Goal: Task Accomplishment & Management: Manage account settings

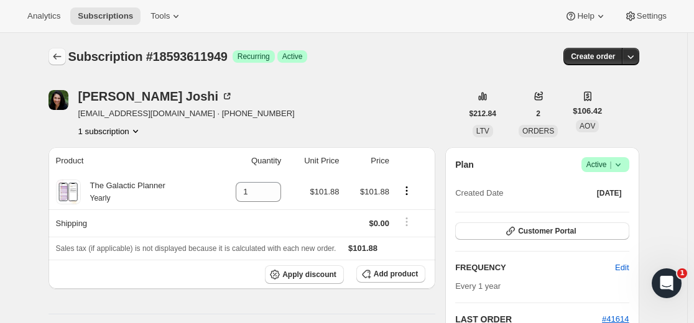
click at [59, 55] on icon "Subscriptions" at bounding box center [57, 56] width 12 height 12
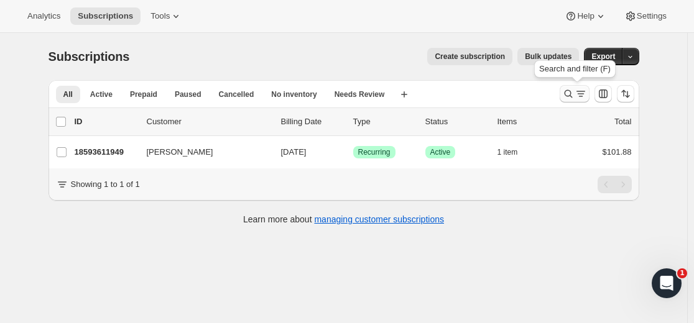
click at [571, 94] on icon "Search and filter results" at bounding box center [568, 94] width 12 height 12
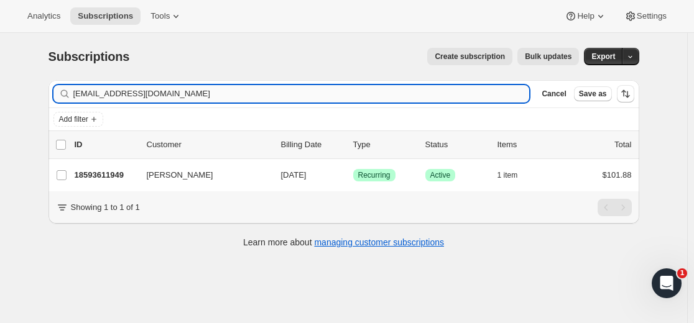
click at [417, 93] on input "[EMAIL_ADDRESS][DOMAIN_NAME]" at bounding box center [301, 93] width 456 height 17
type input "[PERSON_NAME][EMAIL_ADDRESS][DOMAIN_NAME]"
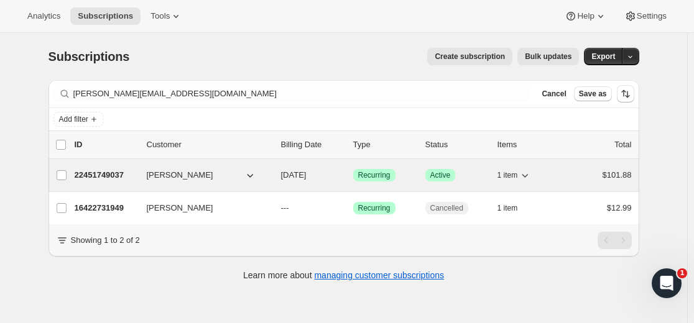
click at [123, 174] on p "22451749037" at bounding box center [106, 175] width 62 height 12
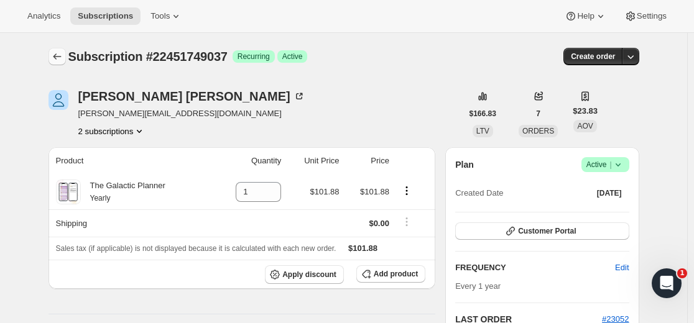
click at [60, 54] on icon "Subscriptions" at bounding box center [57, 56] width 12 height 12
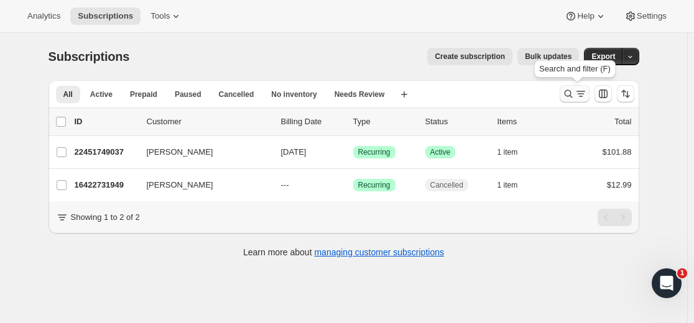
click at [570, 96] on icon "Search and filter results" at bounding box center [568, 94] width 12 height 12
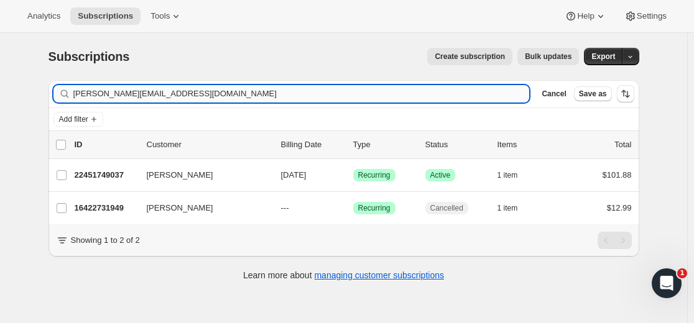
click at [445, 90] on input "[PERSON_NAME][EMAIL_ADDRESS][DOMAIN_NAME]" at bounding box center [301, 93] width 456 height 17
type input "[PERSON_NAME][EMAIL_ADDRESS][PERSON_NAME][DOMAIN_NAME]"
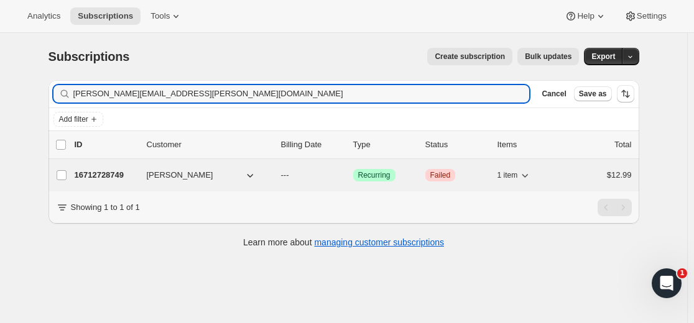
click at [109, 172] on p "16712728749" at bounding box center [106, 175] width 62 height 12
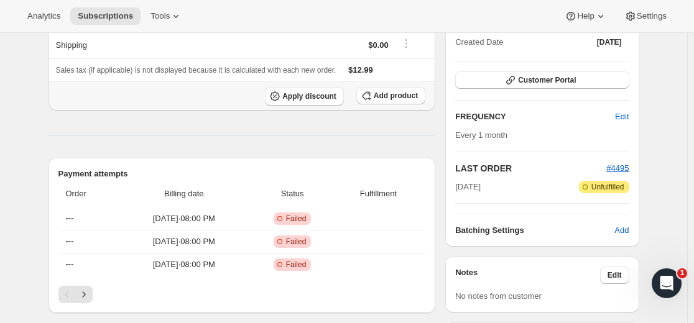
scroll to position [311, 0]
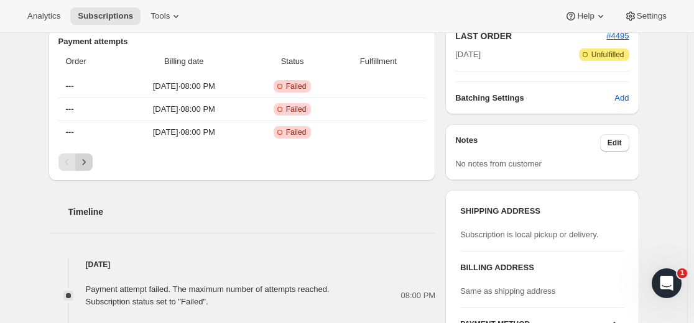
click at [88, 163] on icon "Next" at bounding box center [84, 162] width 12 height 12
click at [88, 162] on icon "Next" at bounding box center [84, 162] width 12 height 12
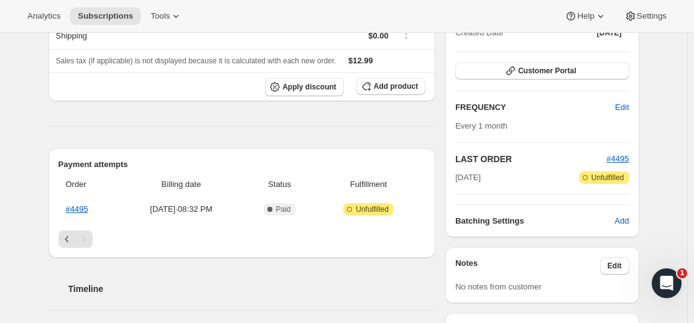
scroll to position [186, 0]
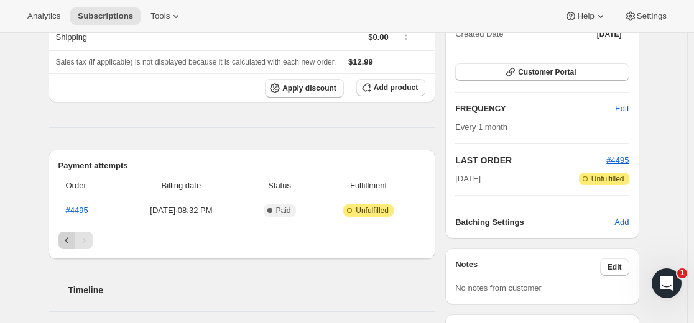
click at [65, 239] on icon "Previous" at bounding box center [67, 240] width 12 height 12
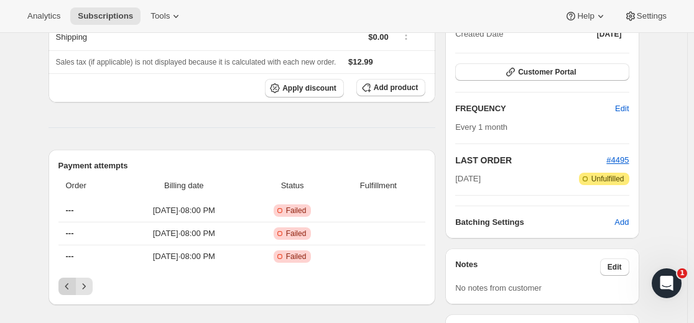
click at [71, 288] on icon "Previous" at bounding box center [67, 286] width 12 height 12
click at [89, 285] on icon "Next" at bounding box center [84, 286] width 12 height 12
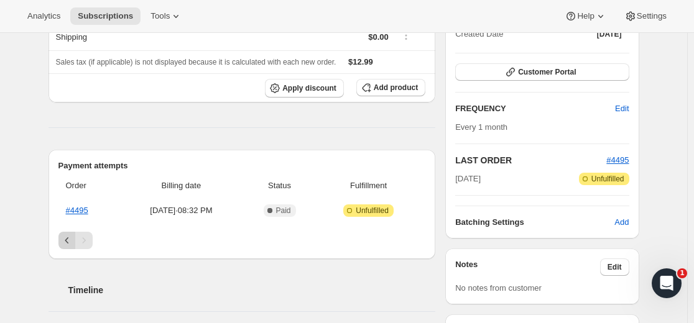
click at [65, 239] on icon "Previous" at bounding box center [67, 240] width 12 height 12
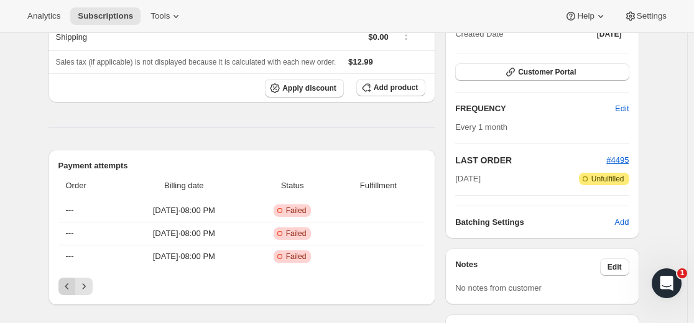
click at [68, 285] on icon "Previous" at bounding box center [67, 286] width 12 height 12
click at [68, 285] on div "Pagination" at bounding box center [66, 286] width 17 height 17
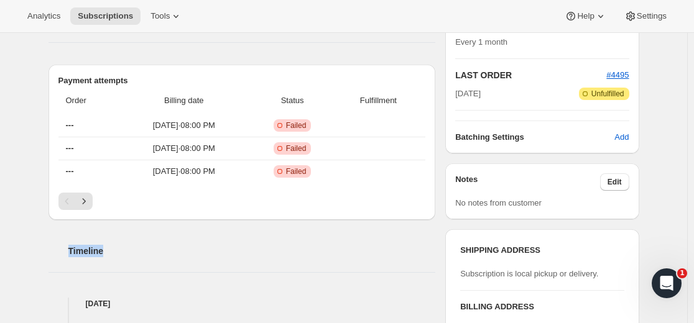
scroll to position [311, 0]
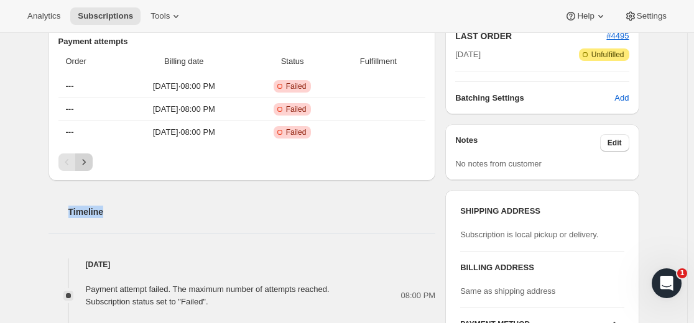
click at [90, 161] on icon "Next" at bounding box center [84, 162] width 12 height 12
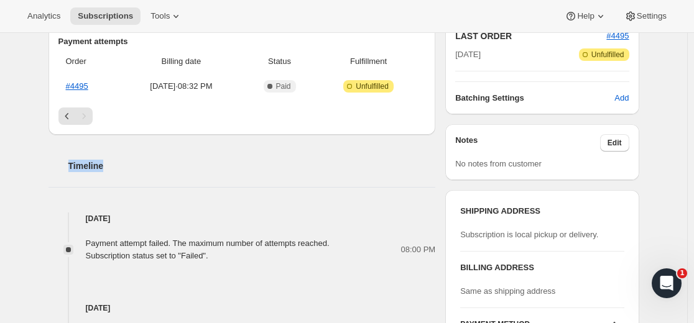
scroll to position [249, 0]
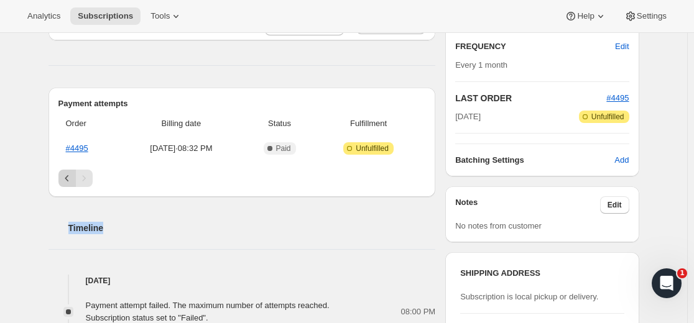
click at [73, 177] on icon "Previous" at bounding box center [67, 178] width 12 height 12
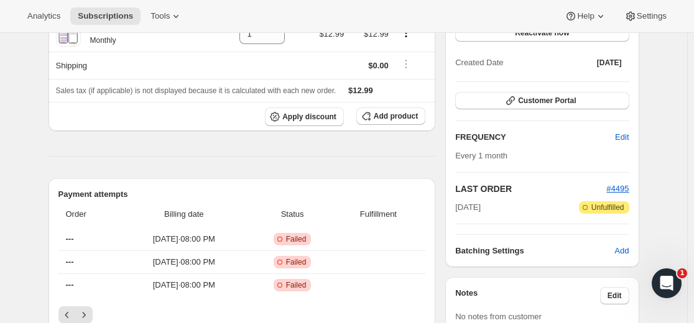
scroll to position [0, 0]
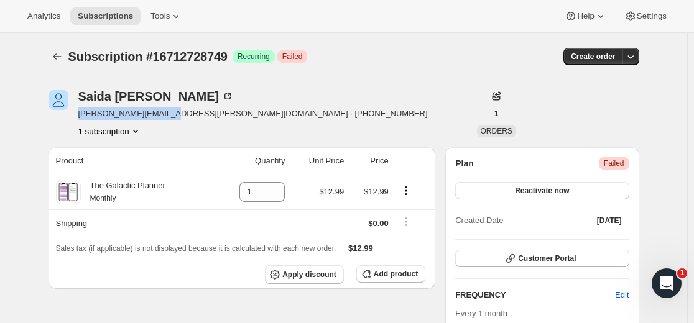
drag, startPoint x: 173, startPoint y: 114, endPoint x: 79, endPoint y: 119, distance: 94.0
click at [79, 119] on div "Saida Byrne [EMAIL_ADDRESS][PERSON_NAME][DOMAIN_NAME] · [PHONE_NUMBER] 1 subscr…" at bounding box center [254, 113] width 413 height 47
copy span "[PERSON_NAME][EMAIL_ADDRESS][PERSON_NAME][DOMAIN_NAME]"
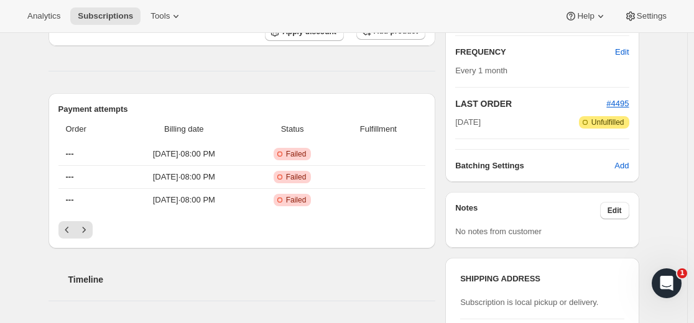
scroll to position [249, 0]
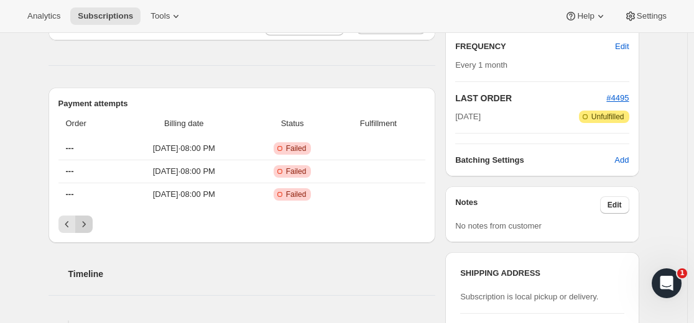
click at [85, 222] on icon "Next" at bounding box center [84, 224] width 12 height 12
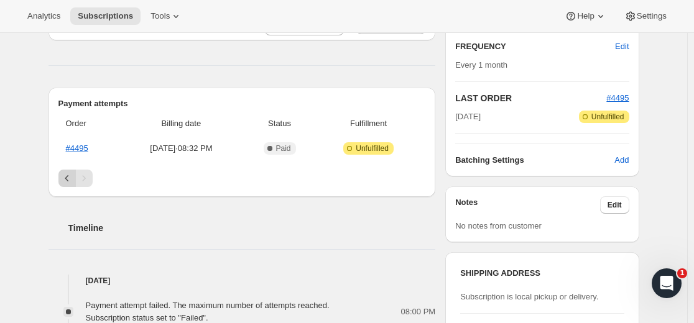
click at [68, 177] on icon "Previous" at bounding box center [67, 178] width 12 height 12
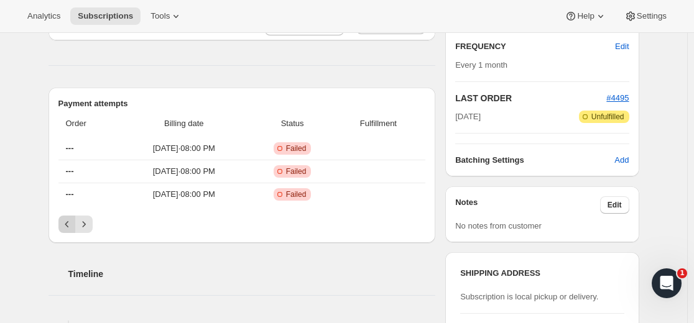
click at [65, 226] on icon "Previous" at bounding box center [67, 224] width 12 height 12
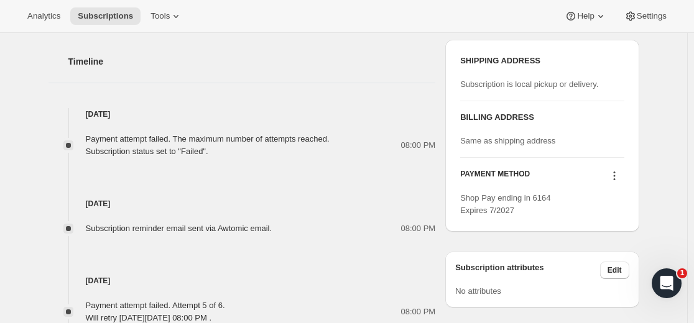
scroll to position [497, 0]
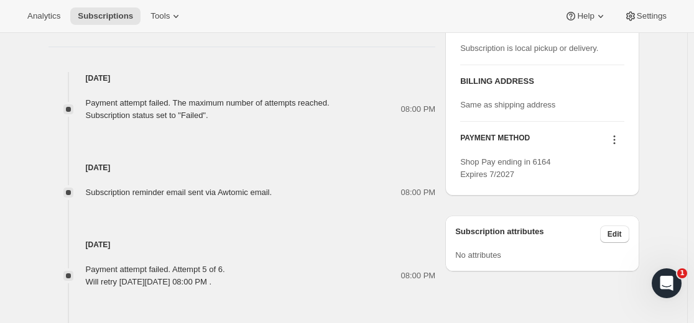
click at [615, 140] on icon at bounding box center [614, 140] width 2 height 2
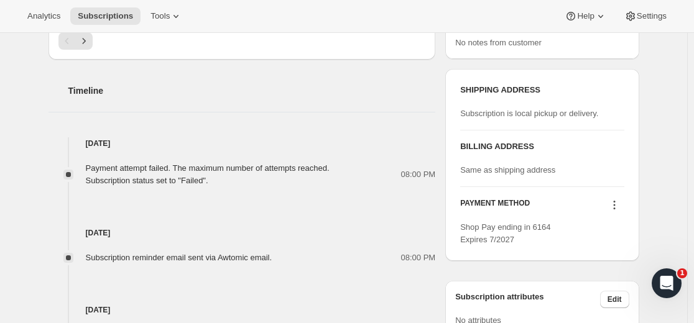
scroll to position [435, 0]
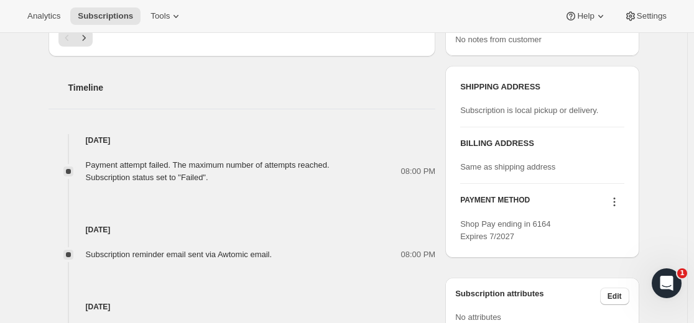
click at [618, 201] on icon at bounding box center [614, 202] width 12 height 12
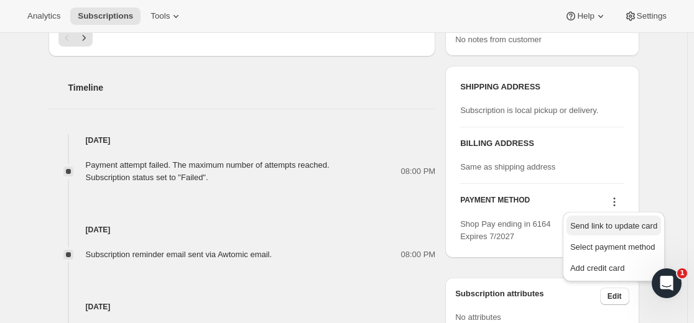
click at [610, 226] on span "Send link to update card" at bounding box center [613, 225] width 87 height 9
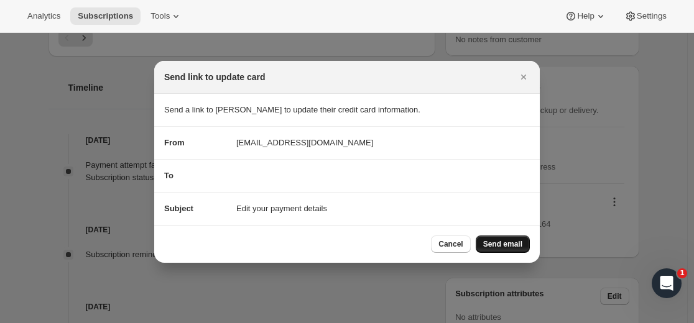
click at [506, 245] on span "Send email" at bounding box center [502, 244] width 39 height 10
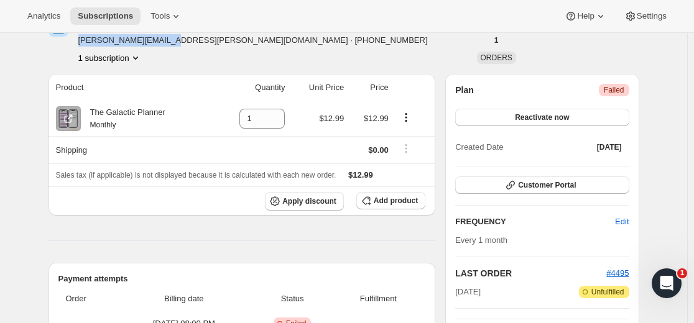
scroll to position [0, 0]
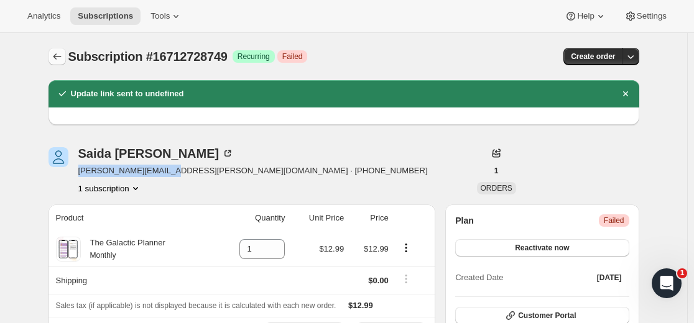
click at [57, 61] on icon "Subscriptions" at bounding box center [57, 56] width 12 height 12
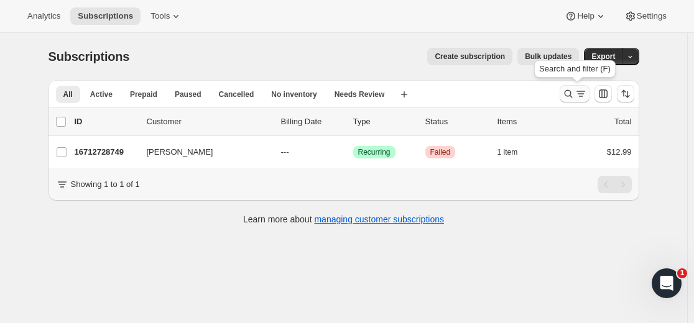
click at [571, 96] on icon "Search and filter results" at bounding box center [568, 94] width 12 height 12
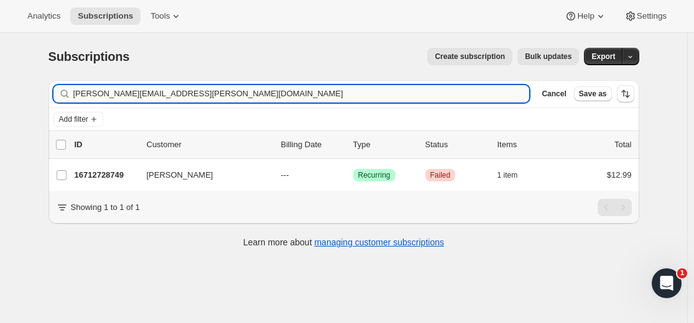
click at [444, 92] on input "[PERSON_NAME][EMAIL_ADDRESS][PERSON_NAME][DOMAIN_NAME]" at bounding box center [301, 93] width 456 height 17
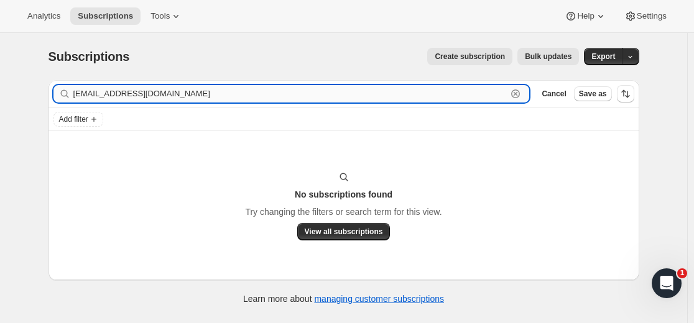
click at [218, 93] on input "[EMAIL_ADDRESS][DOMAIN_NAME]" at bounding box center [290, 93] width 434 height 17
click at [196, 90] on input "[EMAIL_ADDRESS][DOMAIN_NAME]" at bounding box center [290, 93] width 434 height 17
paste input "25268093101"
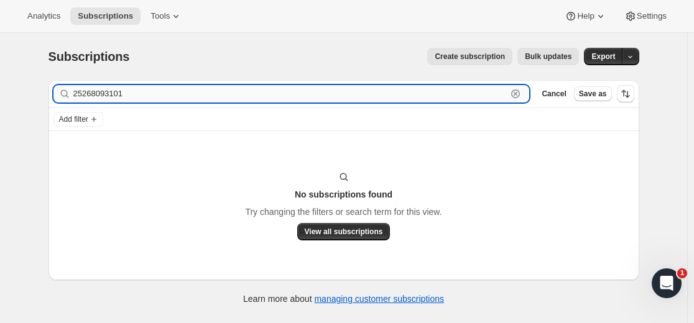
type input "25268093101"
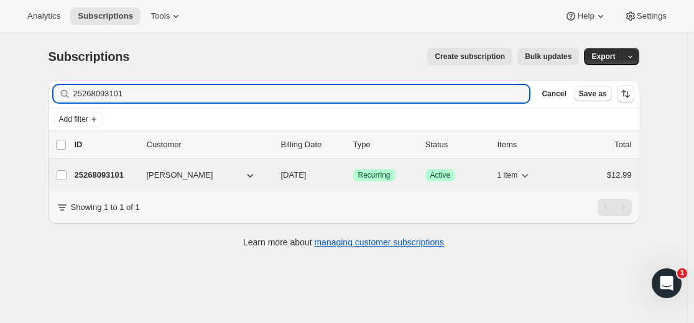
click at [124, 177] on p "25268093101" at bounding box center [106, 175] width 62 height 12
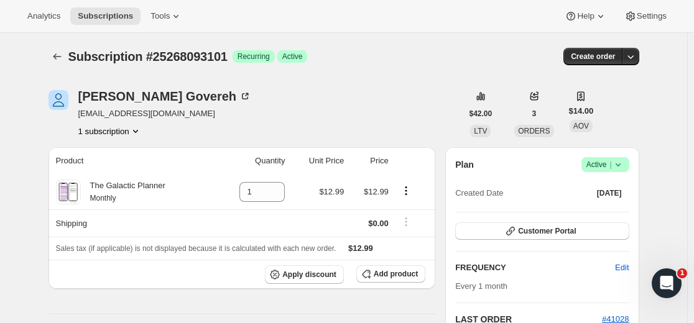
click at [622, 168] on icon at bounding box center [618, 164] width 12 height 12
click at [604, 211] on span "Cancel subscription" at bounding box center [603, 210] width 70 height 9
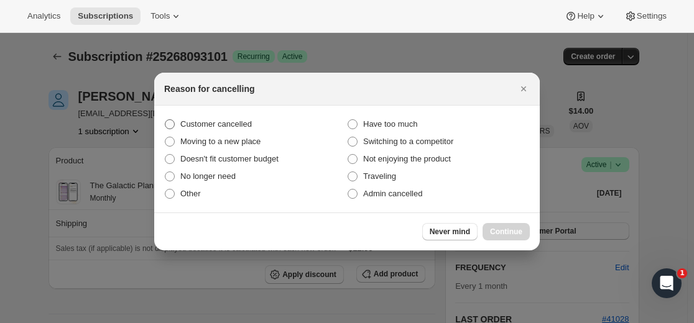
click at [247, 120] on span "Customer cancelled" at bounding box center [215, 123] width 71 height 9
click at [165, 120] on input "Customer cancelled" at bounding box center [165, 119] width 1 height 1
radio input "true"
click at [508, 226] on button "Continue" at bounding box center [505, 231] width 47 height 17
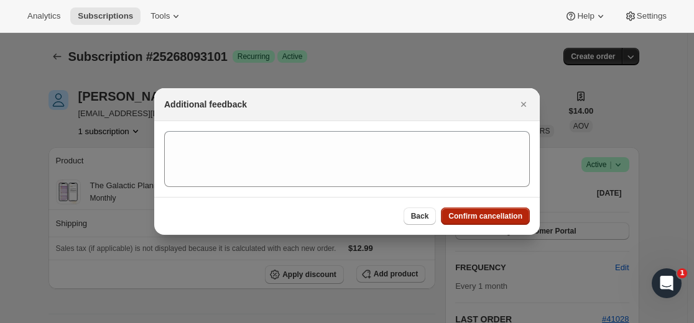
click at [500, 221] on span "Confirm cancellation" at bounding box center [485, 216] width 74 height 10
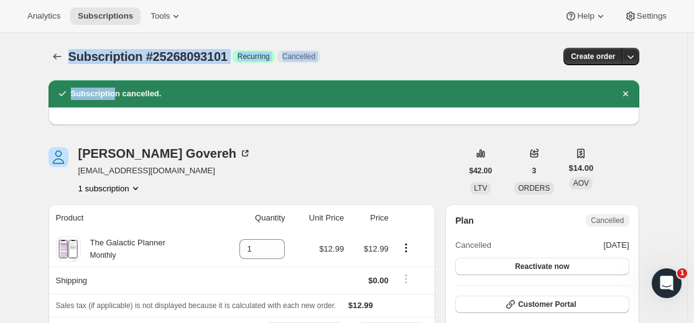
drag, startPoint x: 80, startPoint y: 84, endPoint x: 119, endPoint y: 96, distance: 40.9
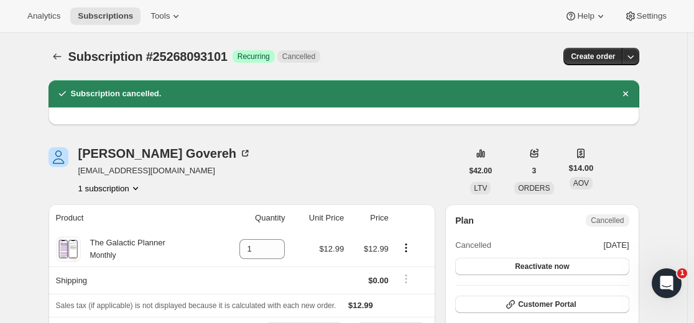
drag, startPoint x: 86, startPoint y: 143, endPoint x: 114, endPoint y: 148, distance: 28.4
drag, startPoint x: 79, startPoint y: 146, endPoint x: 121, endPoint y: 152, distance: 42.0
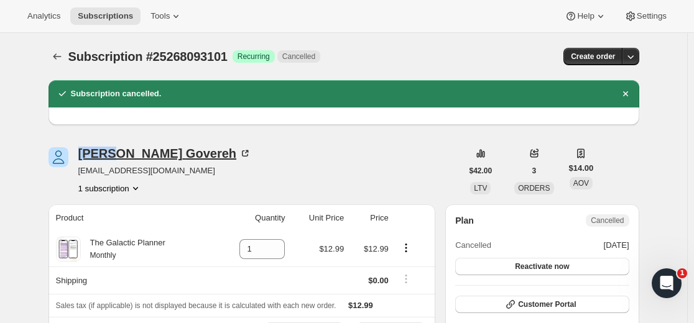
copy div "[PERSON_NAME]"
click at [58, 59] on icon "Subscriptions" at bounding box center [57, 56] width 8 height 6
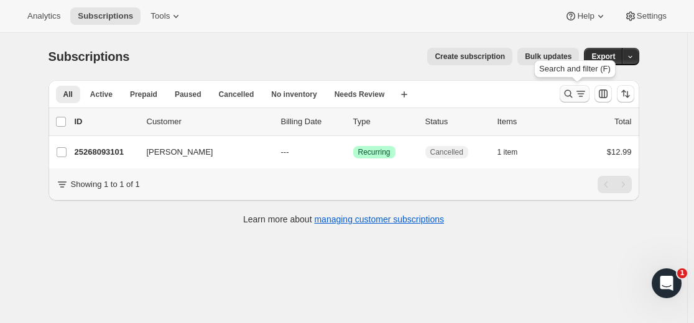
click at [572, 95] on icon "Search and filter results" at bounding box center [568, 94] width 8 height 8
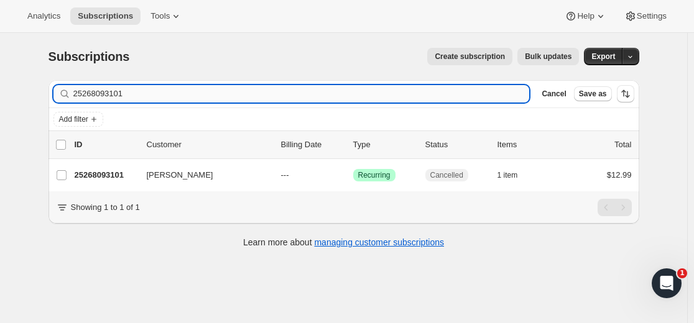
click at [363, 89] on input "25268093101" at bounding box center [301, 93] width 456 height 17
type input "[EMAIL_ADDRESS][DOMAIN_NAME]"
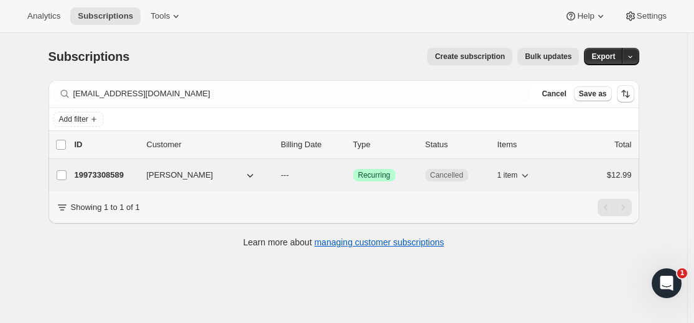
click at [116, 173] on p "19973308589" at bounding box center [106, 175] width 62 height 12
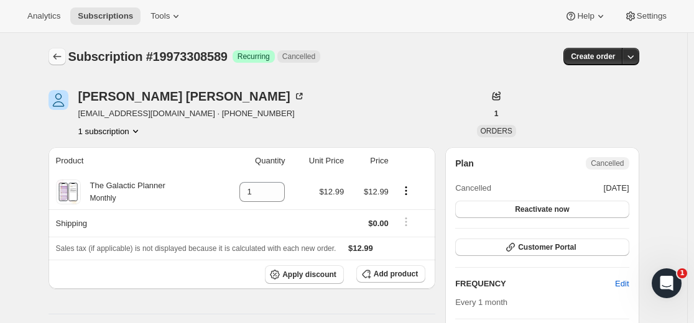
click at [60, 52] on icon "Subscriptions" at bounding box center [57, 56] width 12 height 12
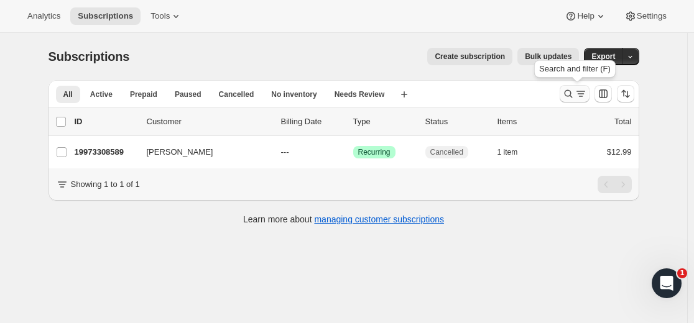
click at [567, 98] on icon "Search and filter results" at bounding box center [568, 94] width 12 height 12
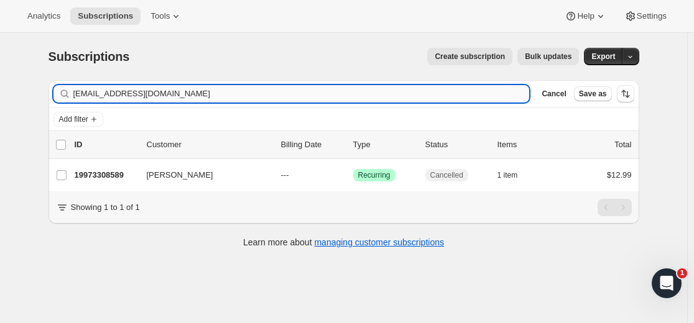
click at [338, 87] on input "[EMAIL_ADDRESS][DOMAIN_NAME]" at bounding box center [301, 93] width 456 height 17
type input "[EMAIL_ADDRESS][DOMAIN_NAME]"
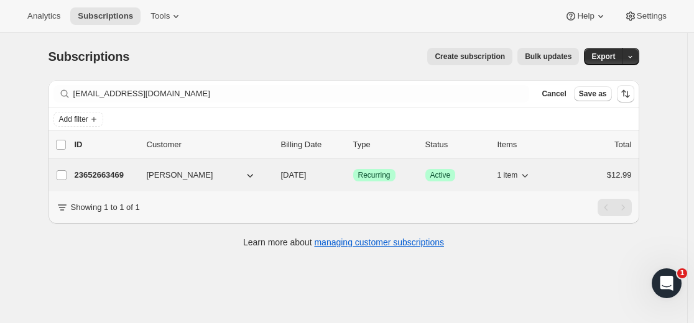
click at [112, 175] on p "23652663469" at bounding box center [106, 175] width 62 height 12
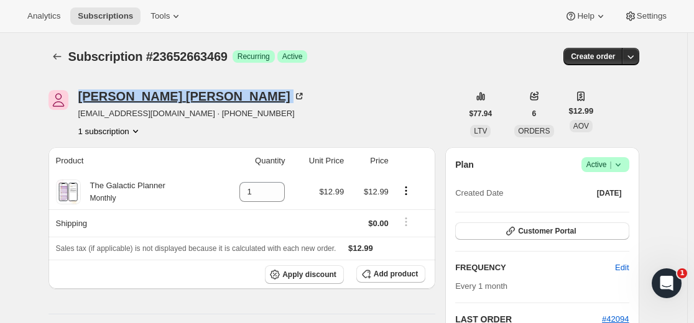
drag, startPoint x: 78, startPoint y: 81, endPoint x: 162, endPoint y: 95, distance: 84.4
copy div "[PERSON_NAME]"
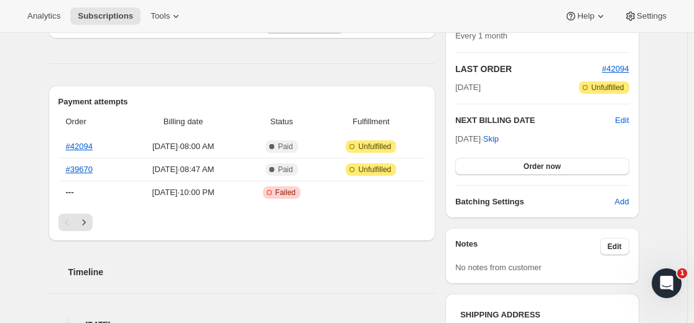
scroll to position [311, 0]
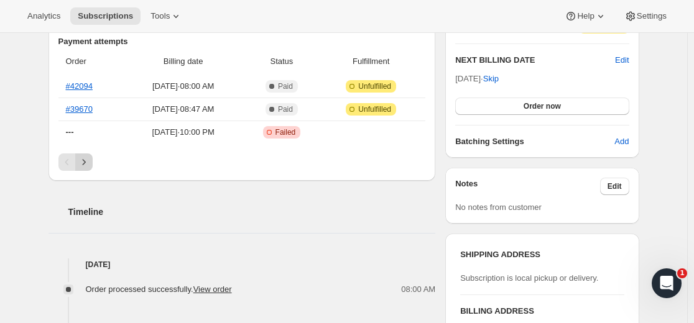
click at [88, 160] on icon "Next" at bounding box center [84, 162] width 12 height 12
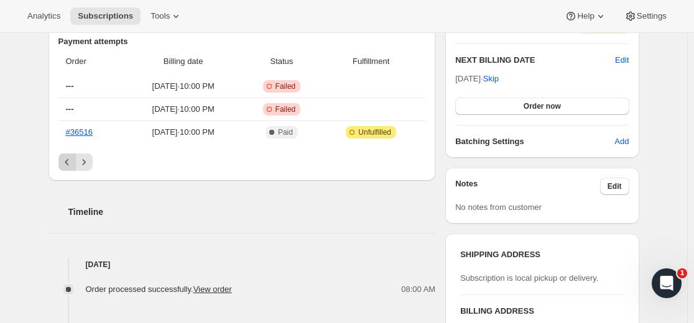
click at [68, 164] on icon "Previous" at bounding box center [67, 162] width 12 height 12
